Goal: Task Accomplishment & Management: Contribute content

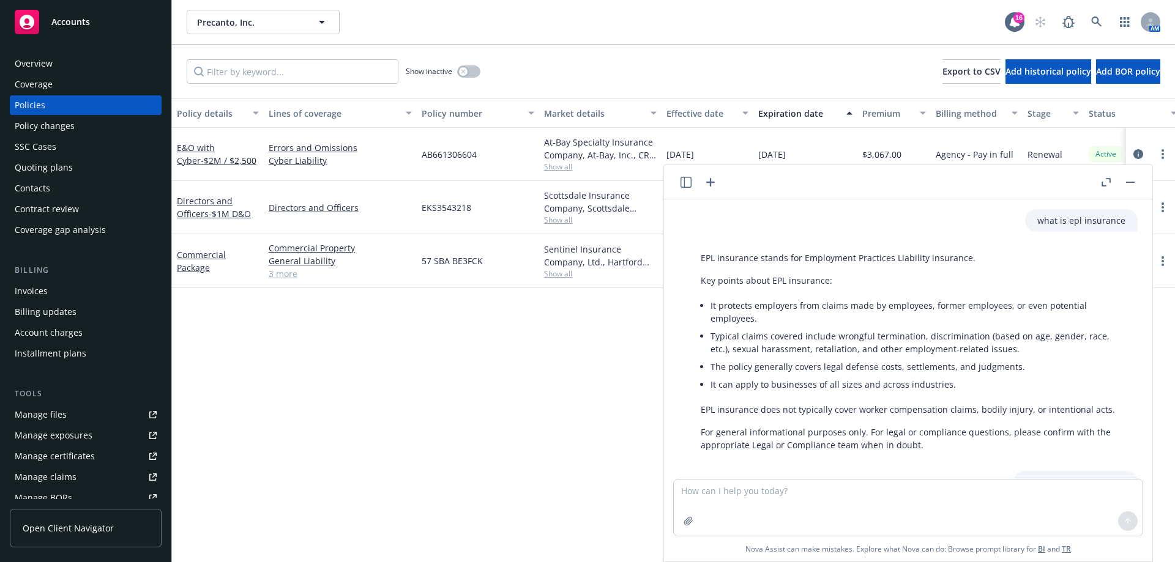
scroll to position [373, 0]
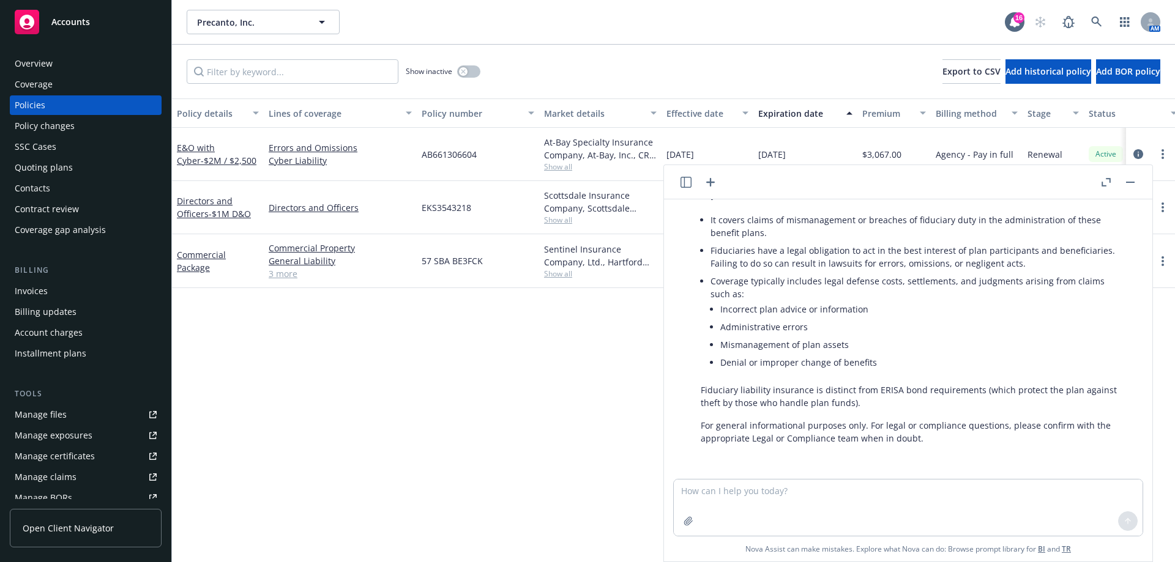
click at [1128, 182] on rect "button" at bounding box center [1130, 182] width 9 height 1
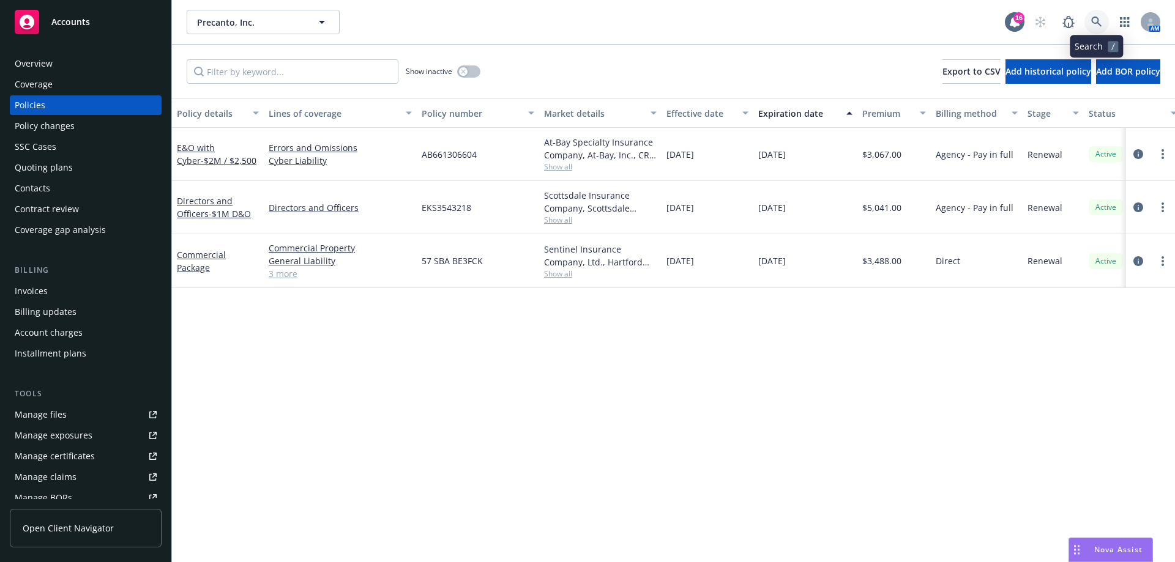
click at [1090, 20] on link at bounding box center [1096, 22] width 24 height 24
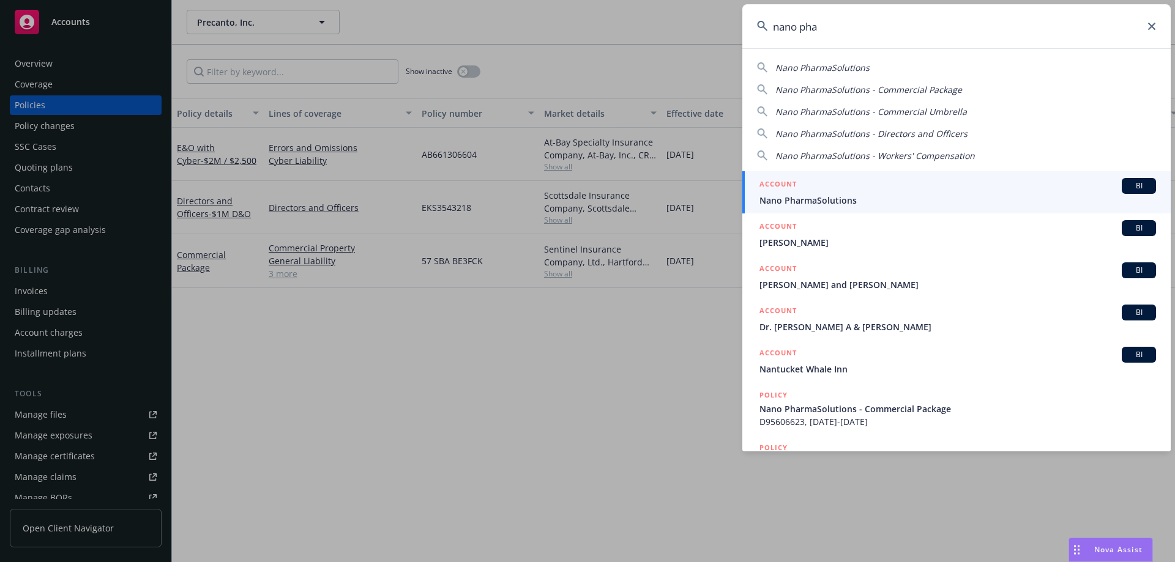
type input "nano pha"
click at [861, 192] on div "ACCOUNT BI" at bounding box center [957, 186] width 396 height 16
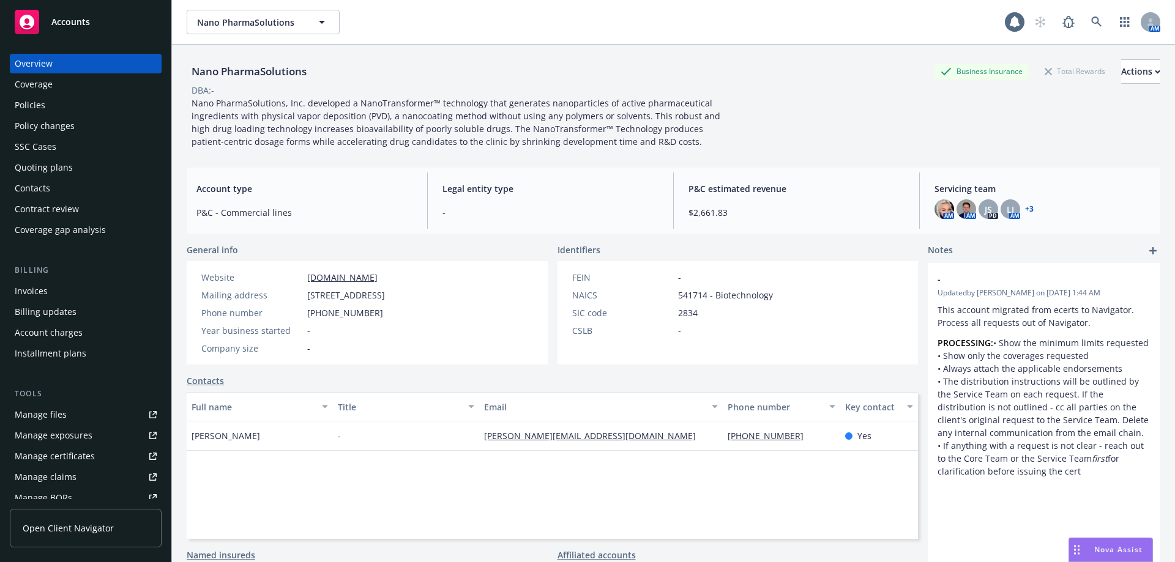
click at [47, 92] on div "Coverage" at bounding box center [34, 85] width 38 height 20
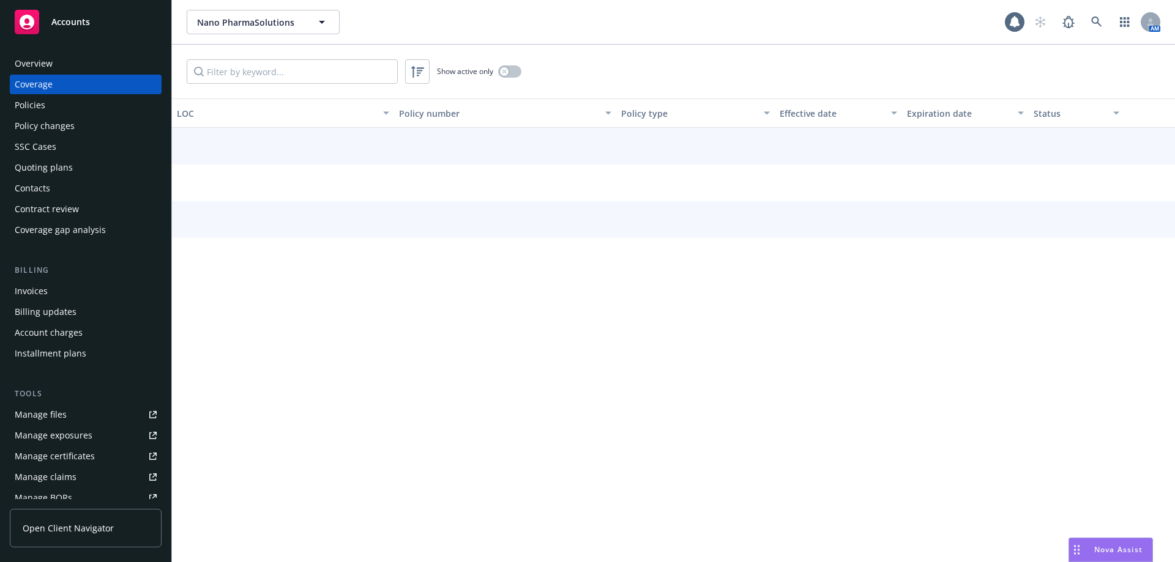
click at [47, 100] on div "Policies" at bounding box center [86, 105] width 142 height 20
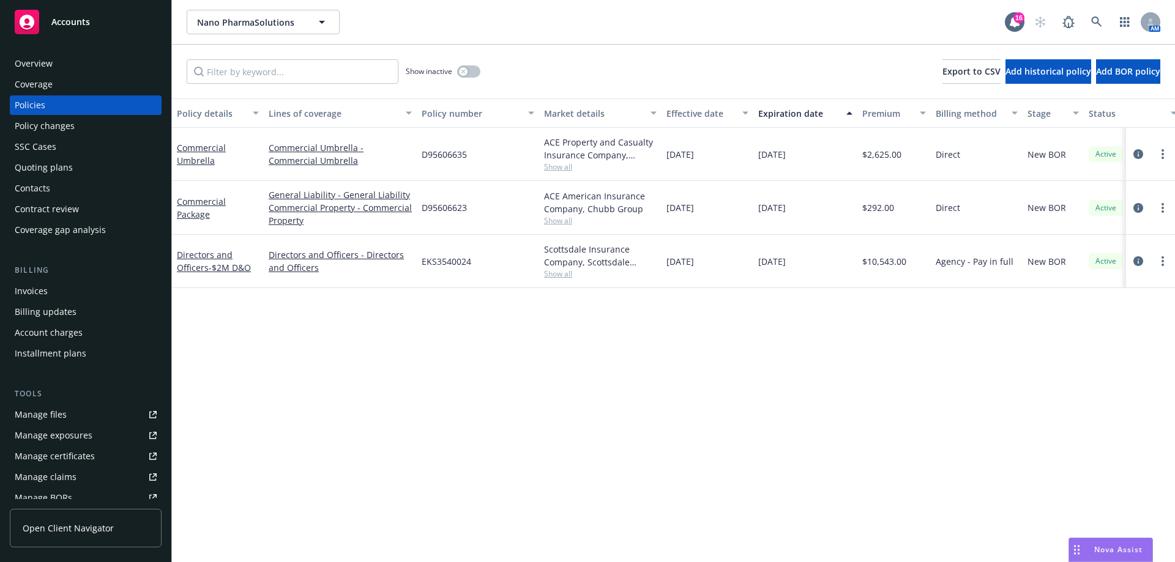
click at [90, 162] on div "Quoting plans" at bounding box center [86, 168] width 142 height 20
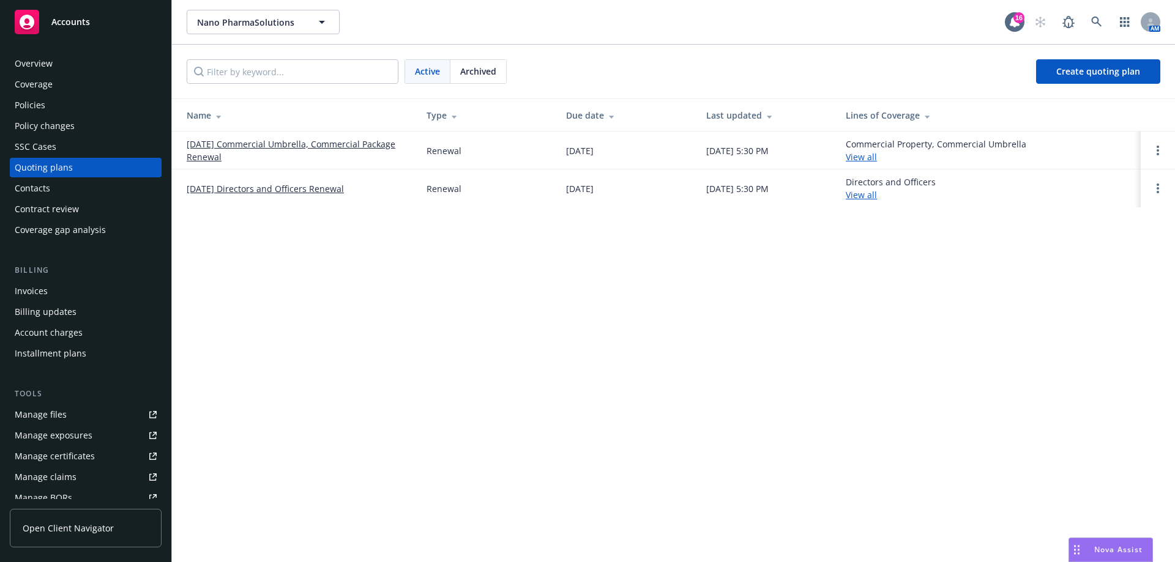
click at [373, 144] on link "09/15/25 Commercial Umbrella, Commercial Package Renewal" at bounding box center [297, 151] width 220 height 26
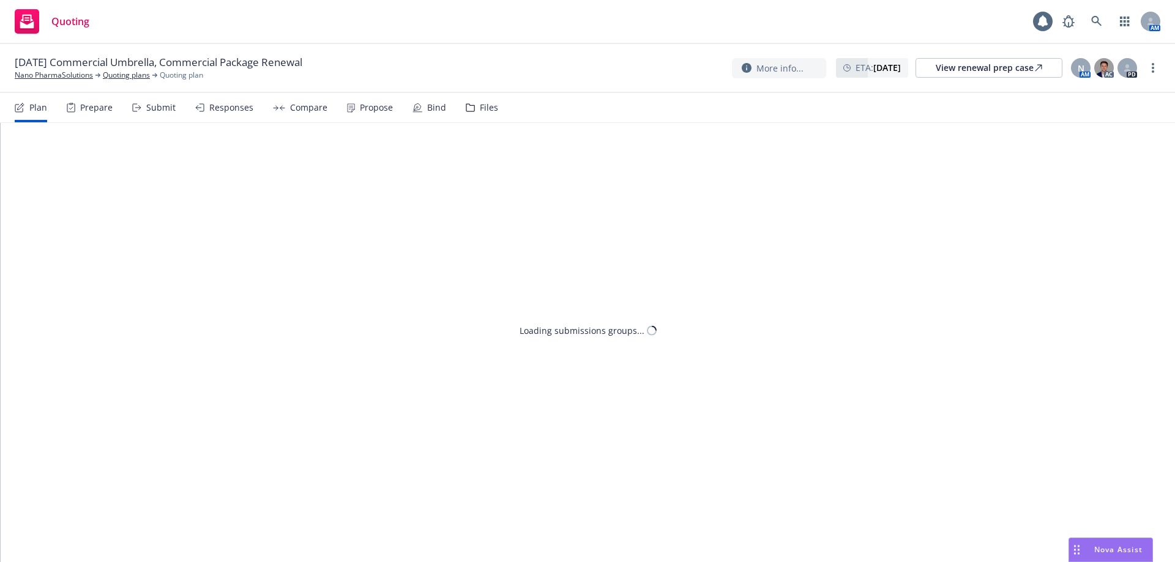
click at [489, 115] on div "Files" at bounding box center [482, 107] width 32 height 29
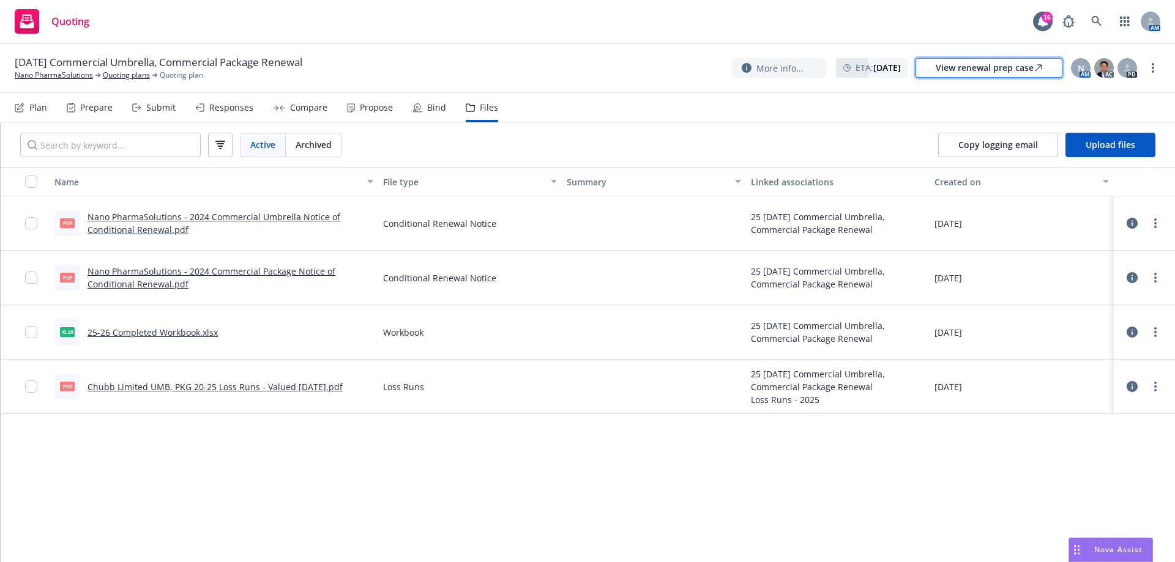
click at [995, 69] on div "View renewal prep case" at bounding box center [988, 68] width 106 height 18
click at [124, 73] on link "Quoting plans" at bounding box center [126, 75] width 47 height 11
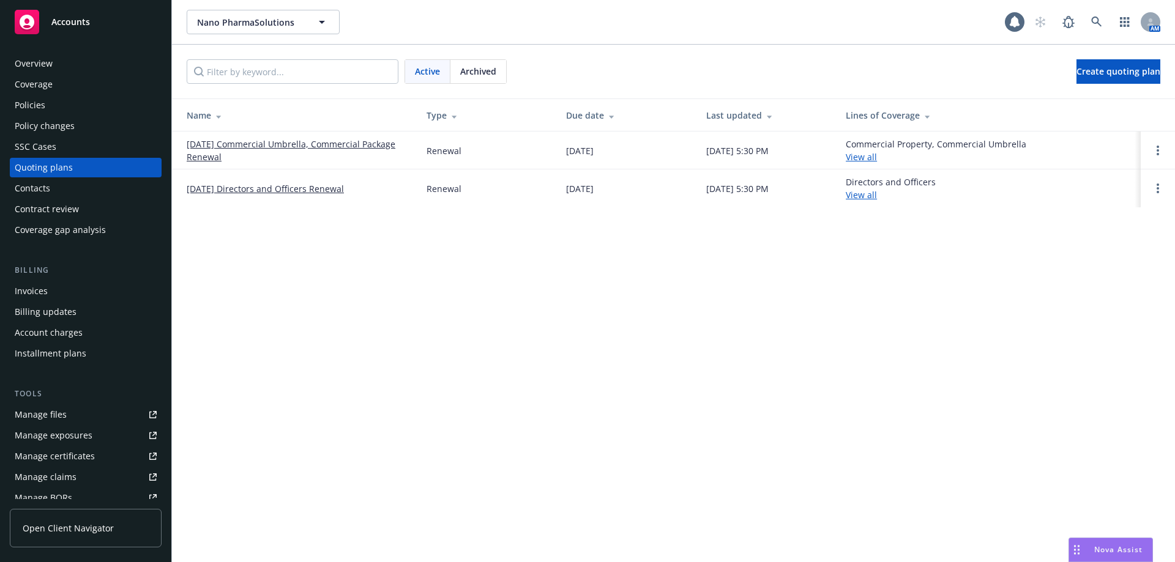
click at [237, 188] on link "09/15/25 Directors and Officers Renewal" at bounding box center [265, 188] width 157 height 13
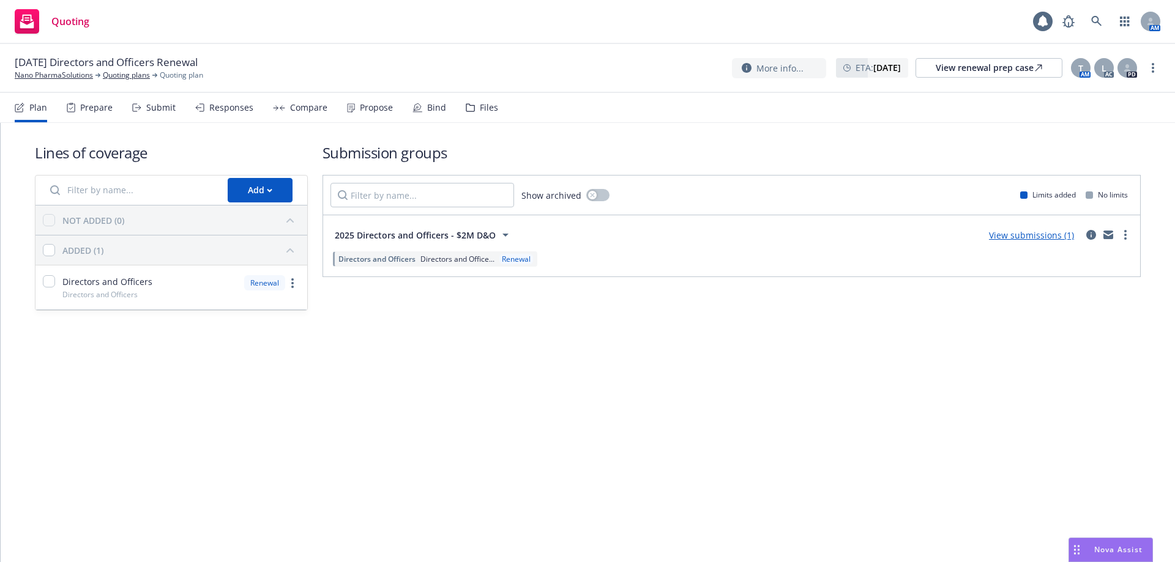
click at [480, 109] on div "Files" at bounding box center [489, 108] width 18 height 10
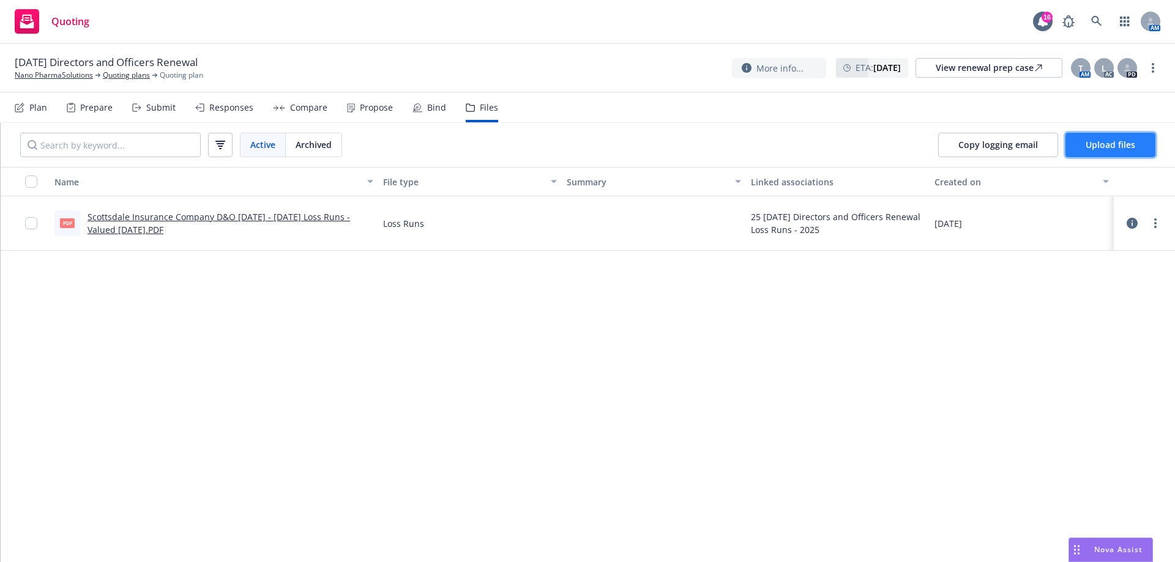
click at [1103, 139] on span "Upload files" at bounding box center [1110, 145] width 50 height 12
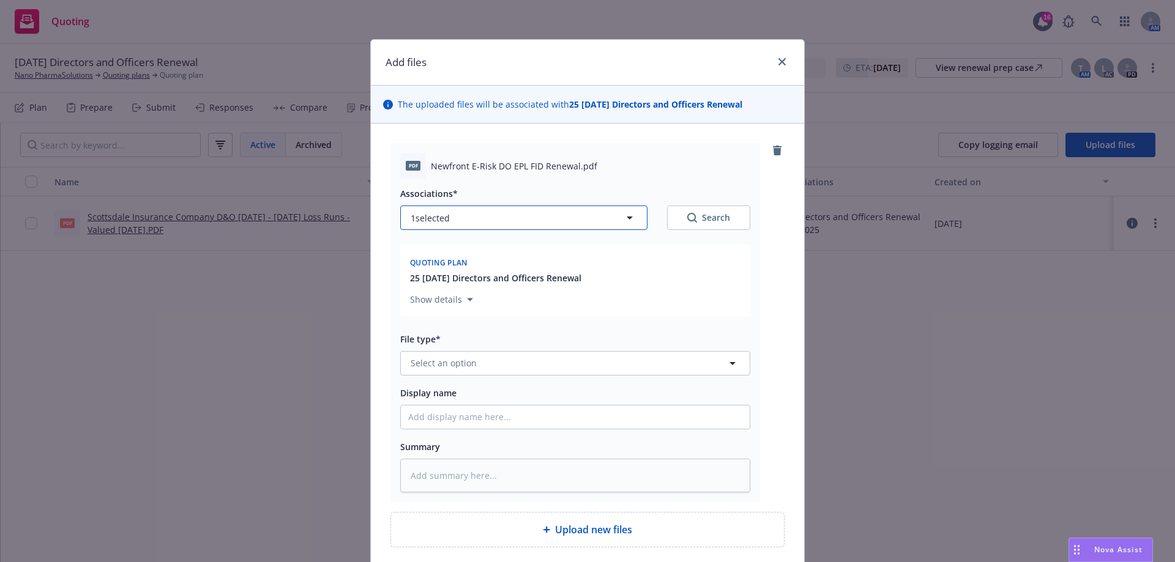
click at [472, 220] on button "1 selected" at bounding box center [523, 218] width 247 height 24
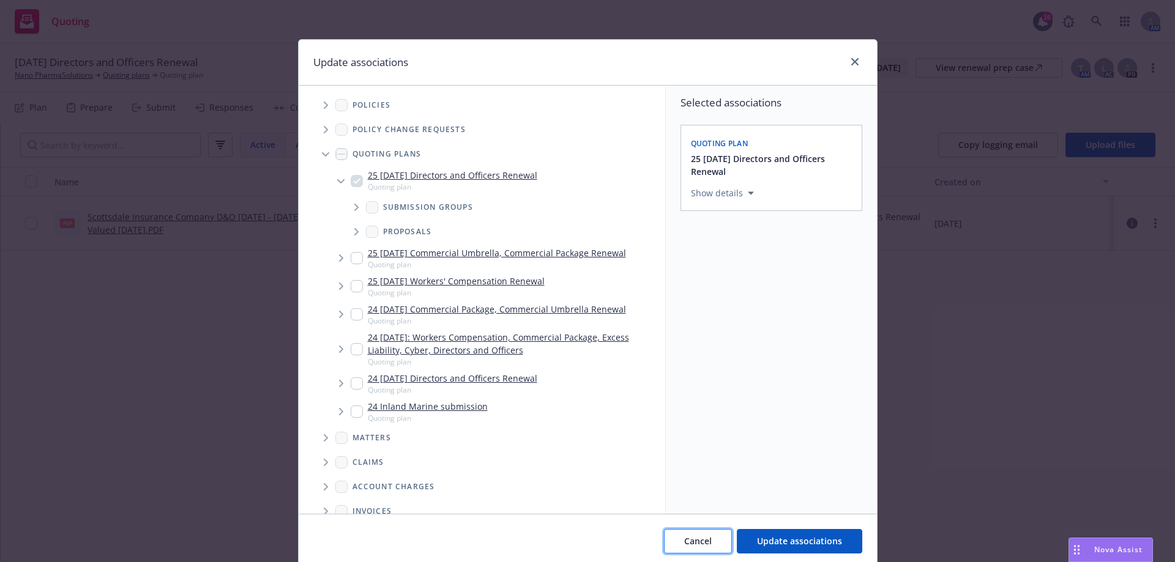
click at [685, 532] on button "Cancel" at bounding box center [698, 541] width 68 height 24
type textarea "x"
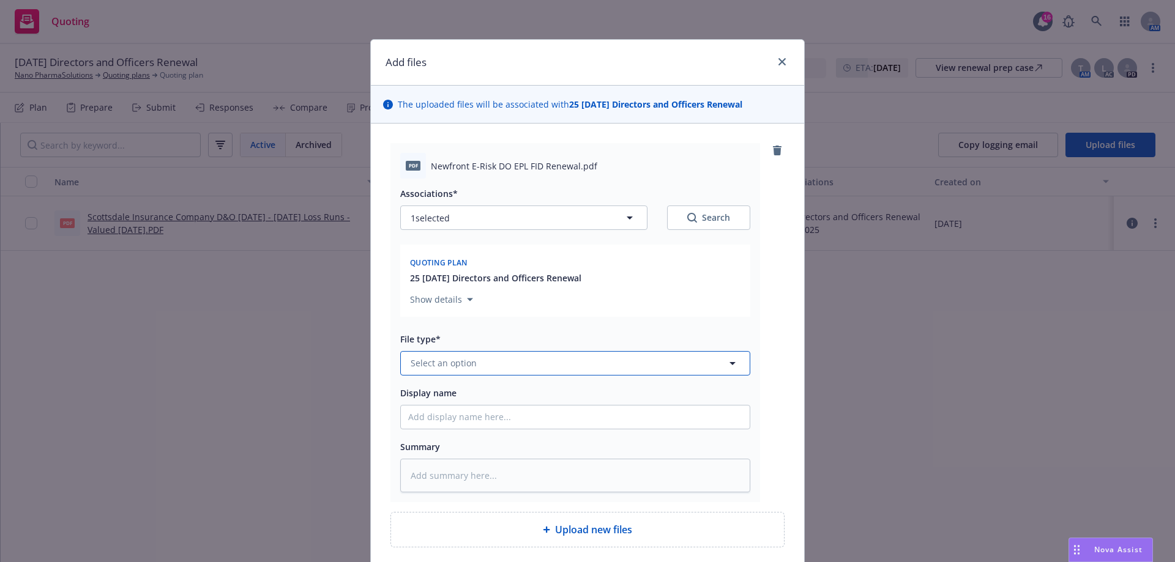
click at [477, 367] on button "Select an option" at bounding box center [575, 363] width 350 height 24
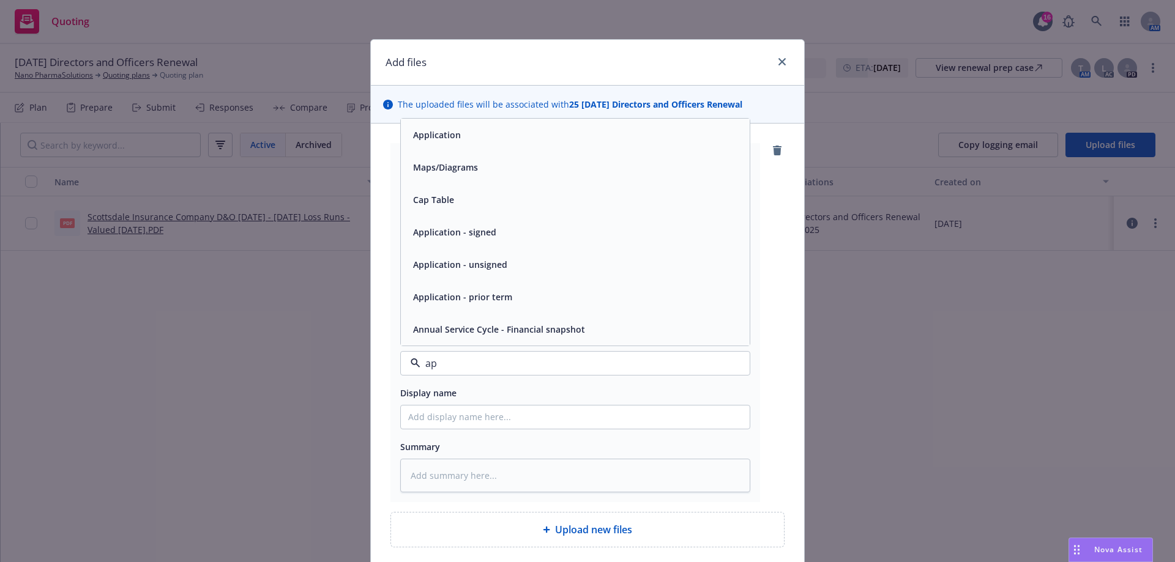
type input "app"
click at [511, 231] on div "Application" at bounding box center [575, 232] width 334 height 18
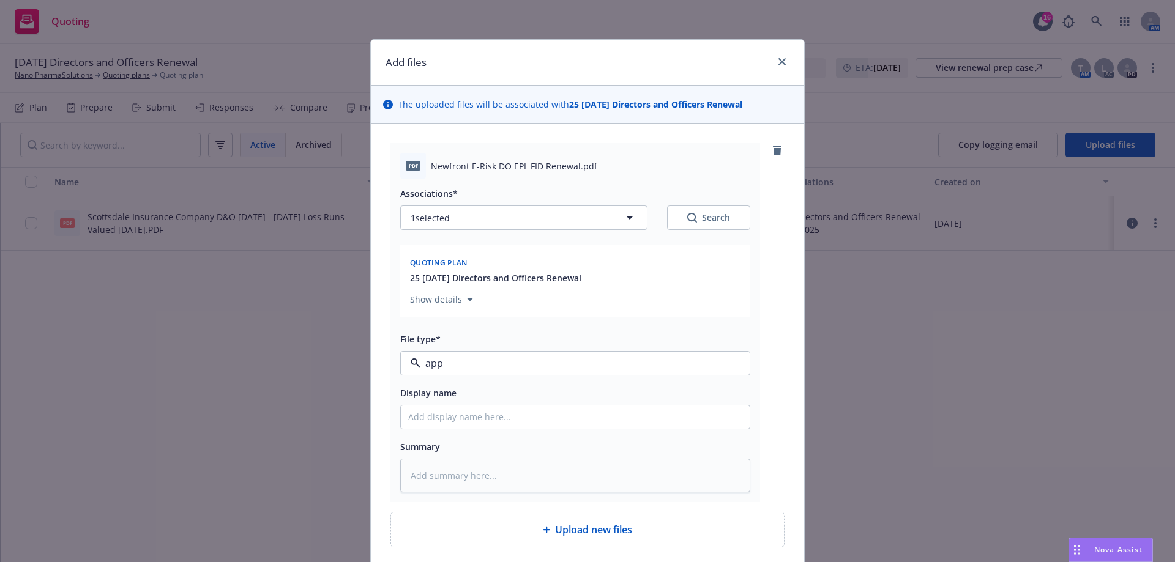
type textarea "x"
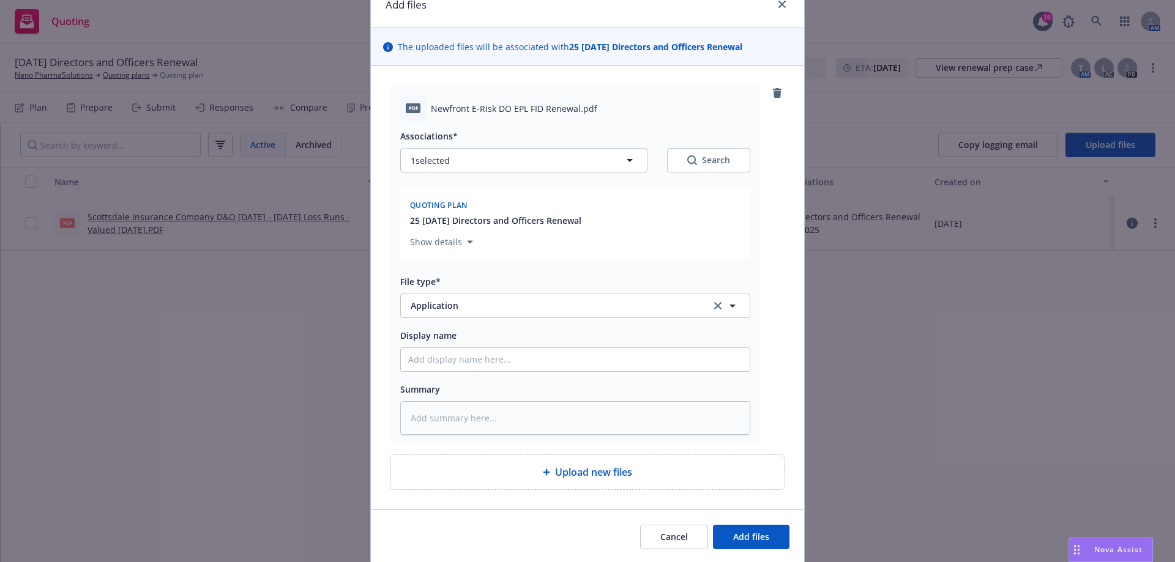
scroll to position [99, 0]
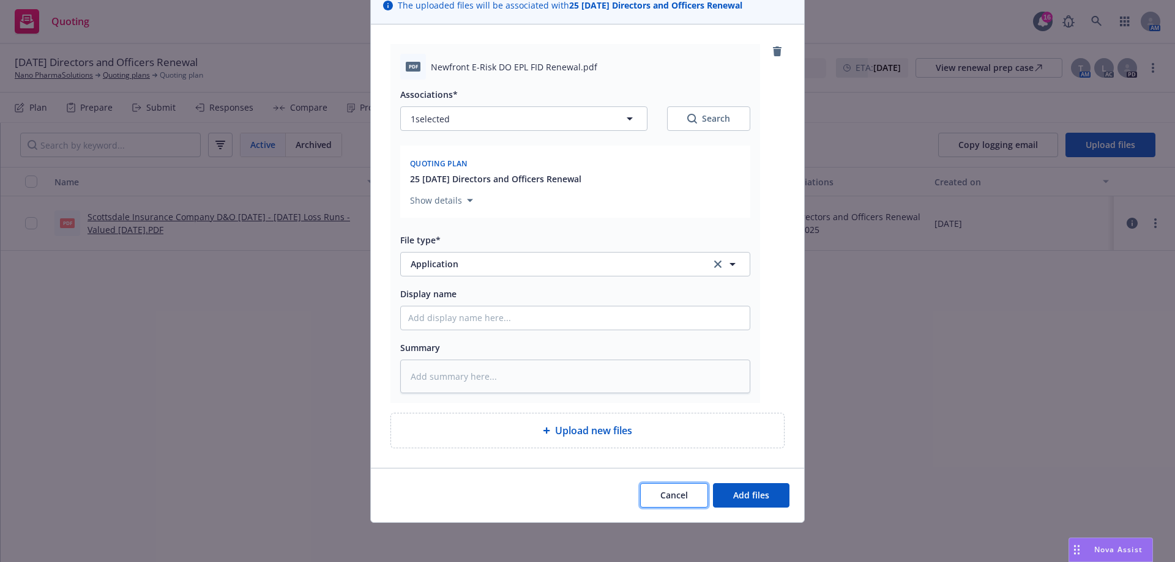
click at [666, 489] on span "Cancel" at bounding box center [674, 495] width 28 height 12
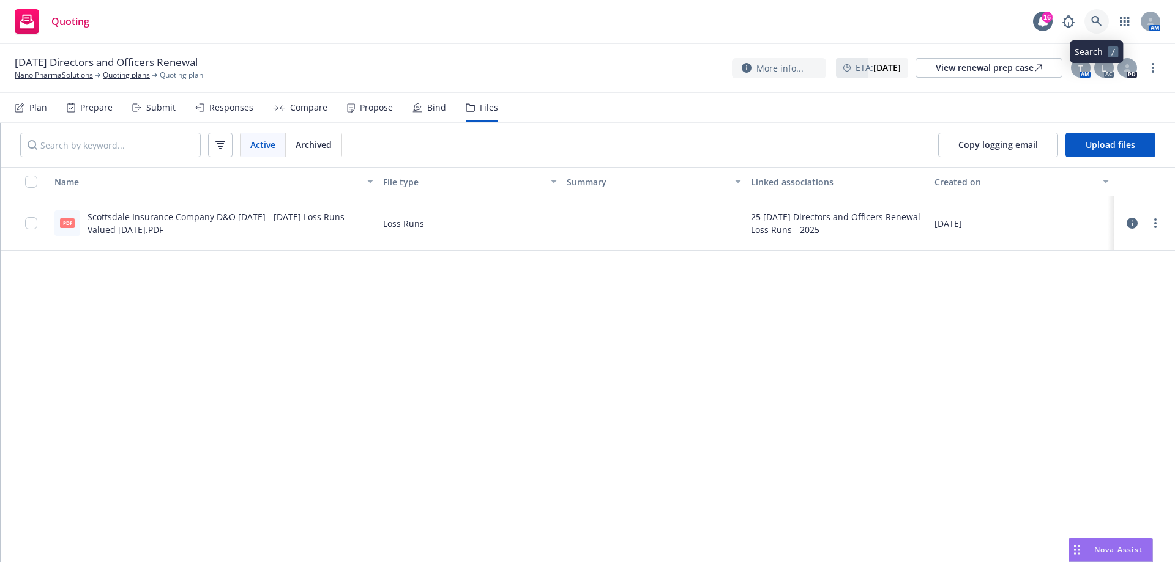
click at [1097, 23] on icon at bounding box center [1096, 21] width 11 height 11
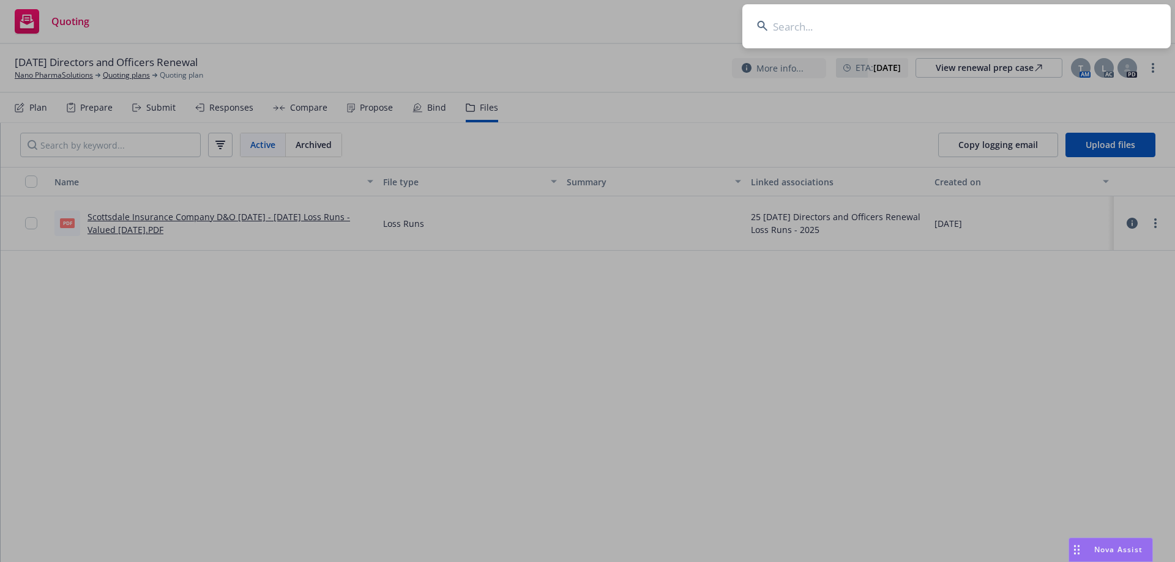
click at [928, 26] on input at bounding box center [956, 26] width 428 height 44
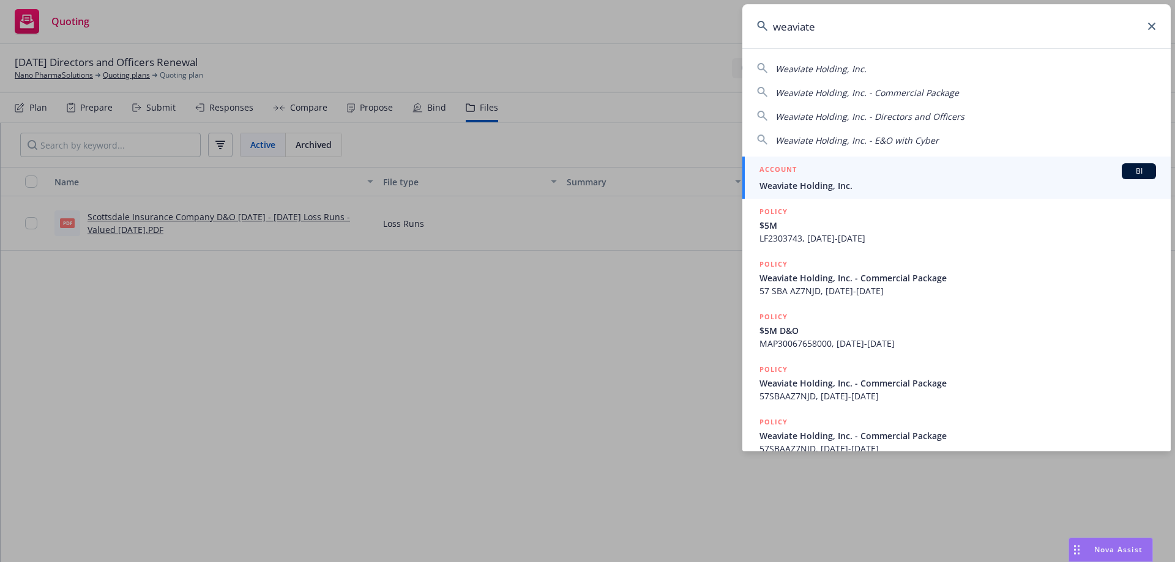
type input "weaviate"
click at [831, 175] on div "ACCOUNT BI" at bounding box center [957, 171] width 396 height 16
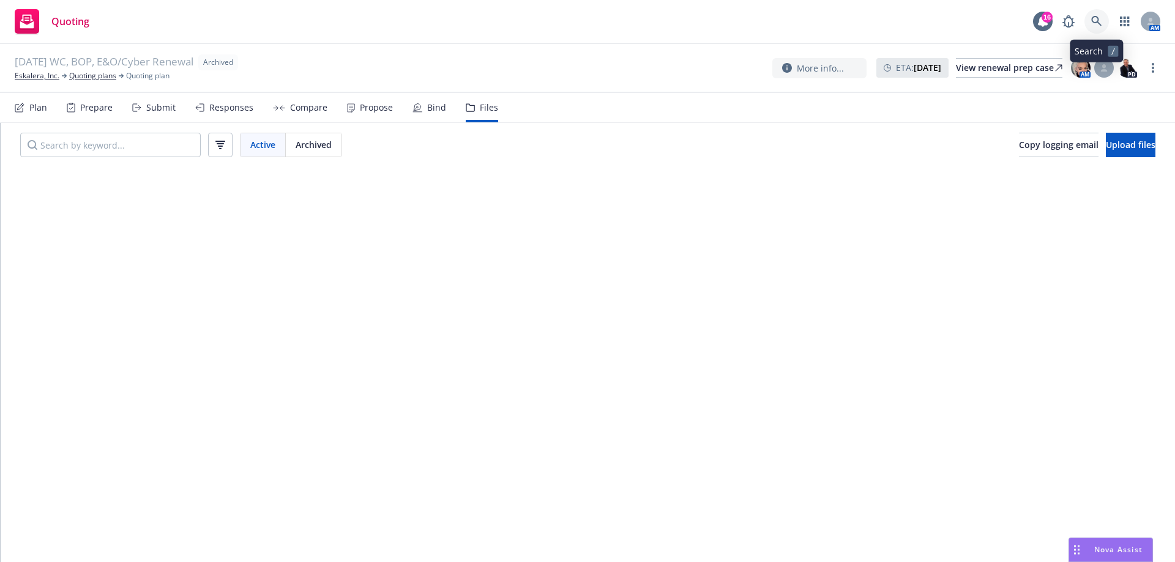
click at [1095, 23] on link at bounding box center [1096, 21] width 24 height 24
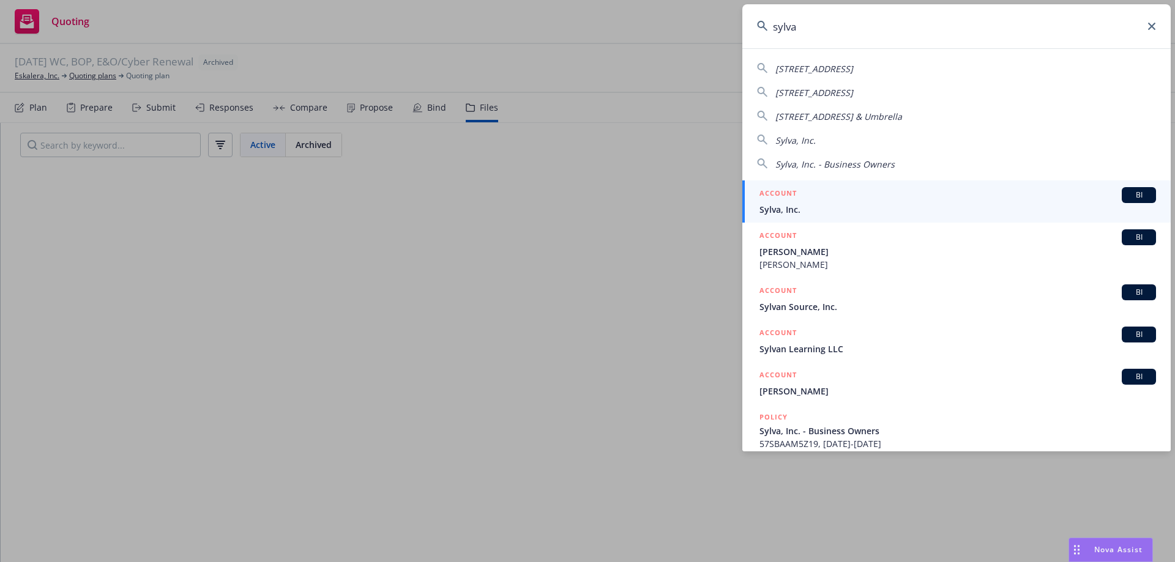
type input "sylva"
click at [863, 197] on div "ACCOUNT BI" at bounding box center [957, 195] width 396 height 16
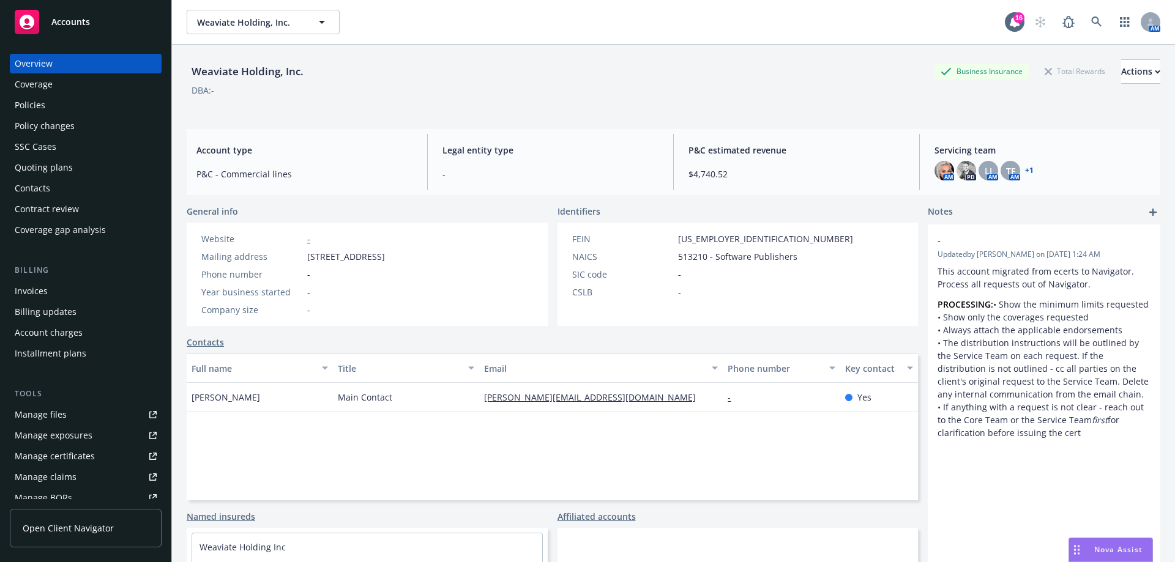
drag, startPoint x: 527, startPoint y: 194, endPoint x: 527, endPoint y: 212, distance: 17.7
click at [527, 212] on div "Weaviate Holding, Inc. Business Insurance Total Rewards Actions DBA: - Account …" at bounding box center [673, 319] width 973 height 548
click at [58, 168] on div "Quoting plans" at bounding box center [44, 168] width 58 height 20
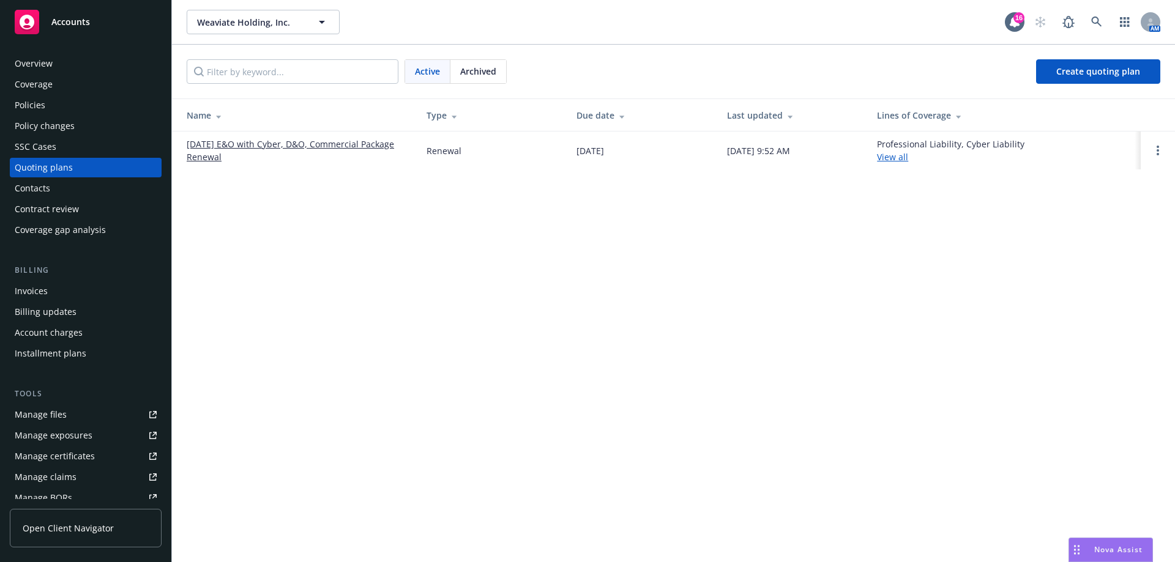
click at [263, 148] on link "09/01/25 E&O with Cyber, D&O, Commercial Package Renewal" at bounding box center [297, 151] width 220 height 26
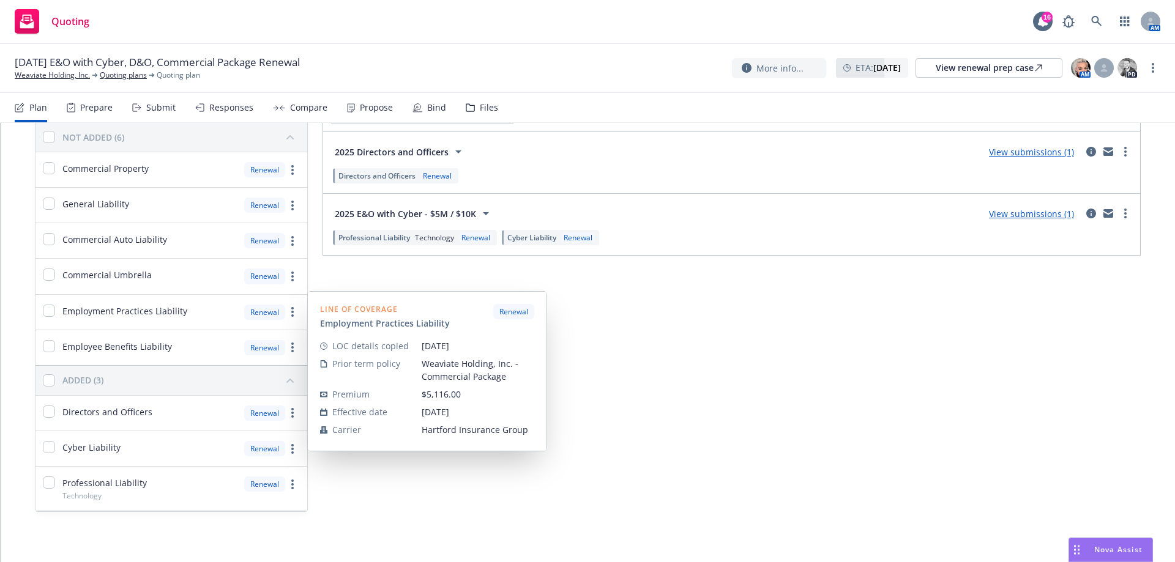
scroll to position [87, 0]
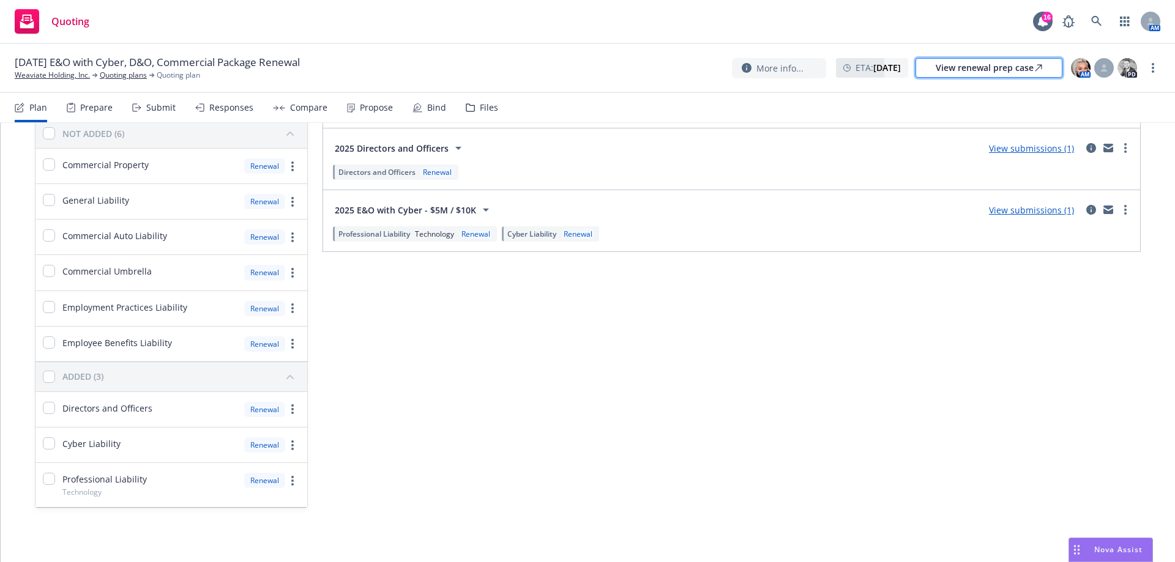
click at [1016, 68] on div "View renewal prep case" at bounding box center [988, 68] width 106 height 18
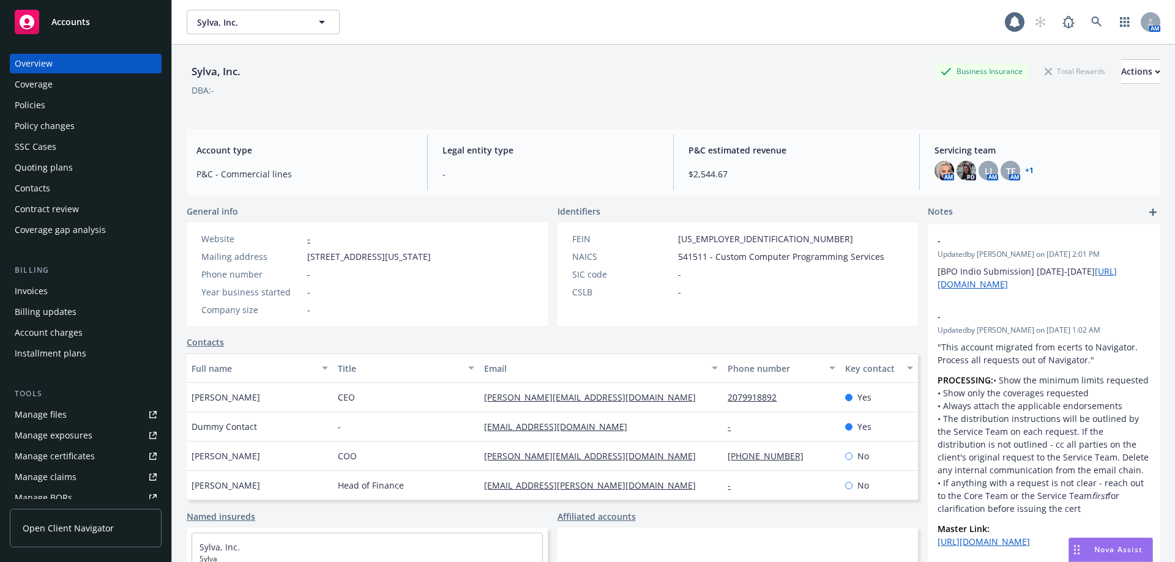
click at [56, 92] on div "Coverage" at bounding box center [86, 85] width 142 height 20
